Goal: Task Accomplishment & Management: Manage account settings

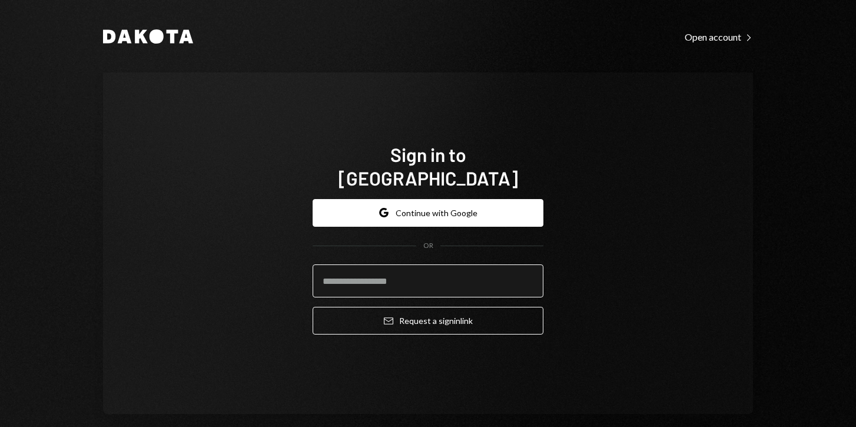
click at [357, 271] on input "email" at bounding box center [428, 280] width 231 height 33
type input "**********"
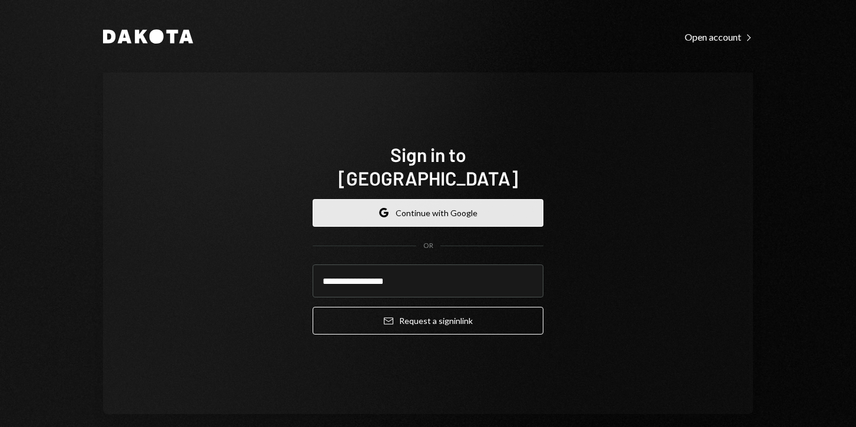
click at [407, 207] on button "Google Continue with Google" at bounding box center [428, 213] width 231 height 28
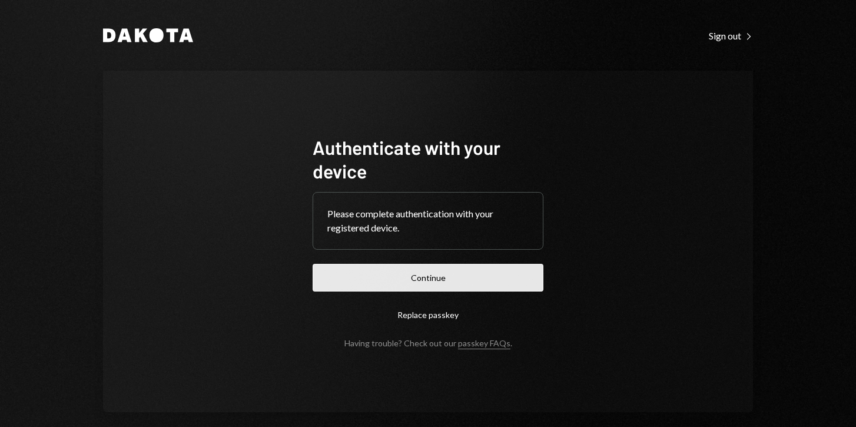
click at [417, 268] on button "Continue" at bounding box center [428, 278] width 231 height 28
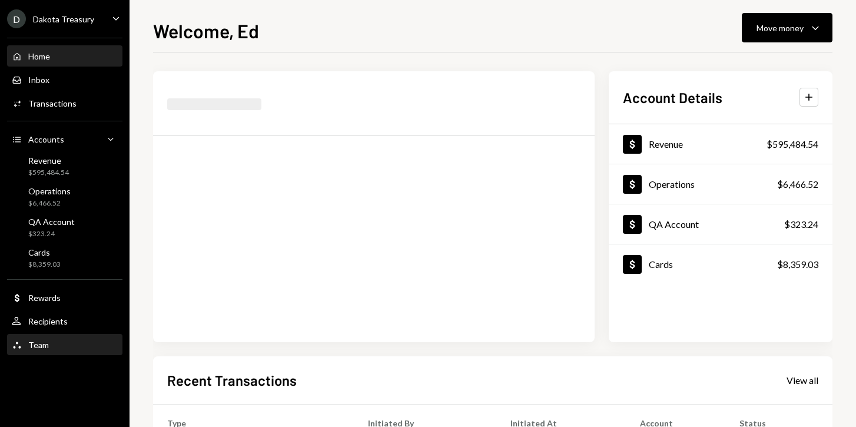
click at [38, 342] on div "Team" at bounding box center [38, 345] width 21 height 10
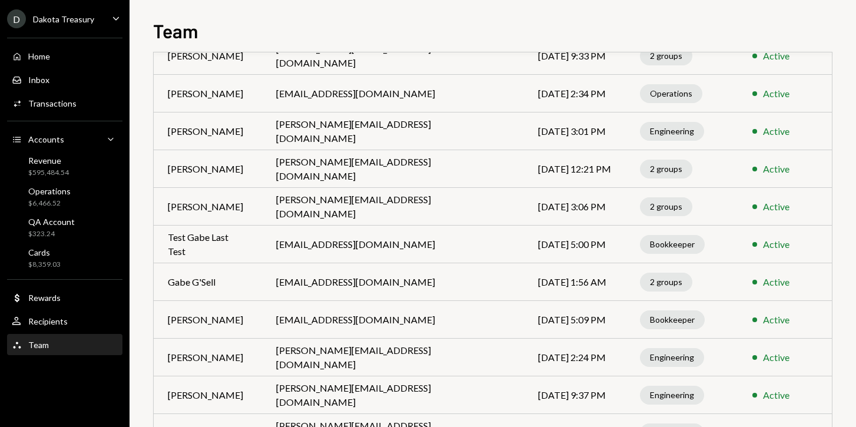
scroll to position [258, 0]
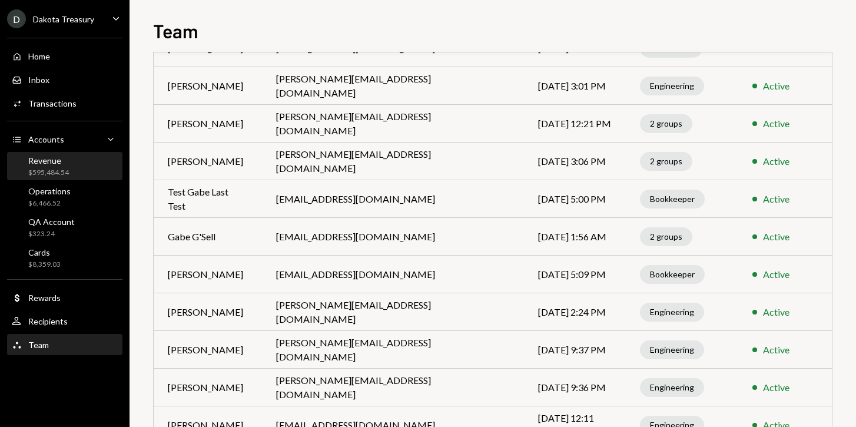
click at [41, 158] on div "Revenue" at bounding box center [48, 160] width 41 height 10
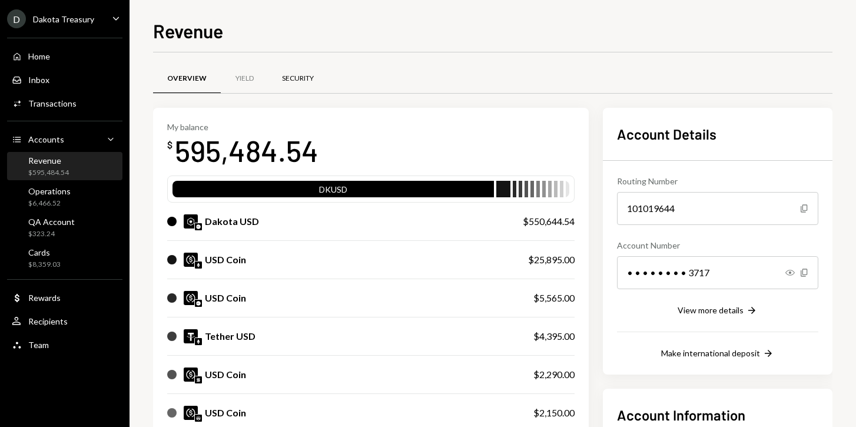
click at [287, 79] on div "Security" at bounding box center [298, 79] width 32 height 10
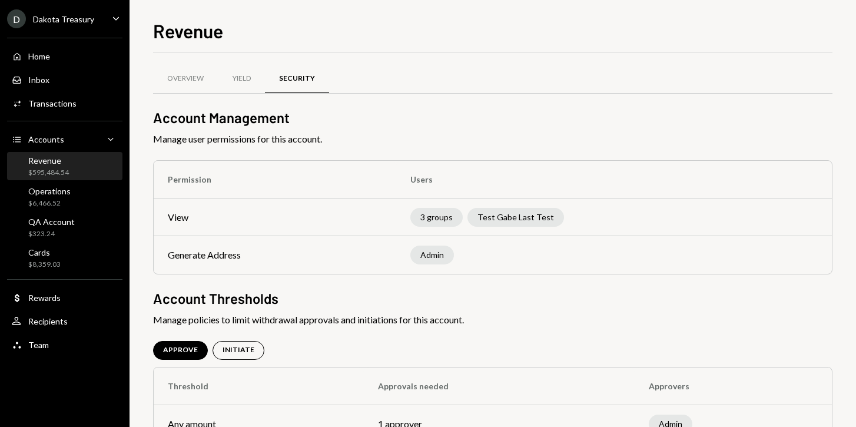
scroll to position [39, 0]
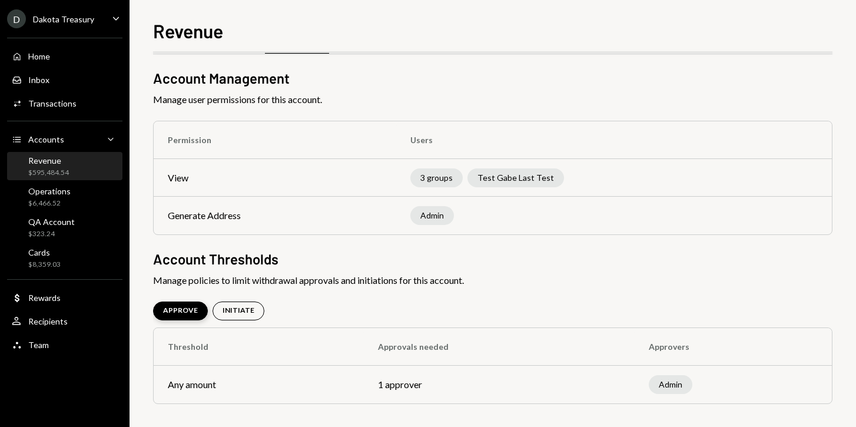
click at [180, 312] on div "APPROVE" at bounding box center [180, 310] width 35 height 10
click at [227, 314] on div "INITIATE" at bounding box center [238, 310] width 32 height 10
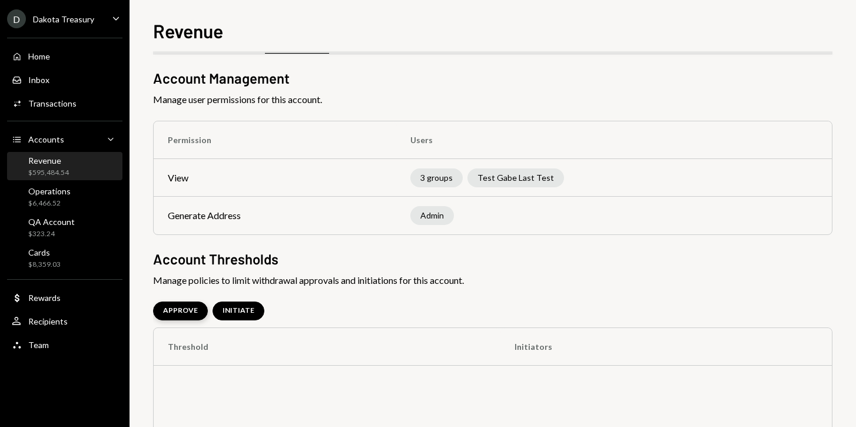
click at [179, 314] on div "APPROVE" at bounding box center [180, 310] width 35 height 10
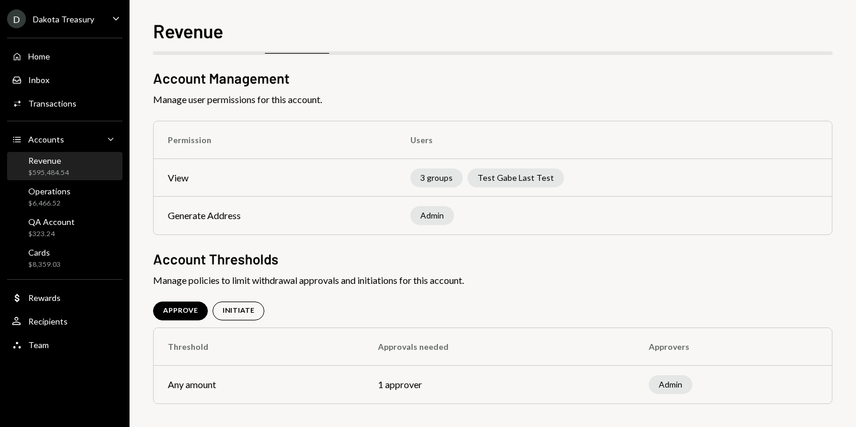
click at [766, 287] on div "Overview Yield Security Account Management Manage user permissions for this acc…" at bounding box center [492, 230] width 679 height 396
